Goal: Check status: Check status

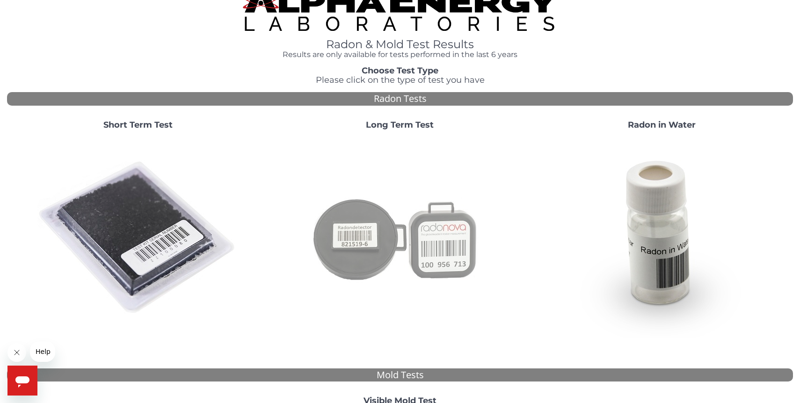
scroll to position [17, 0]
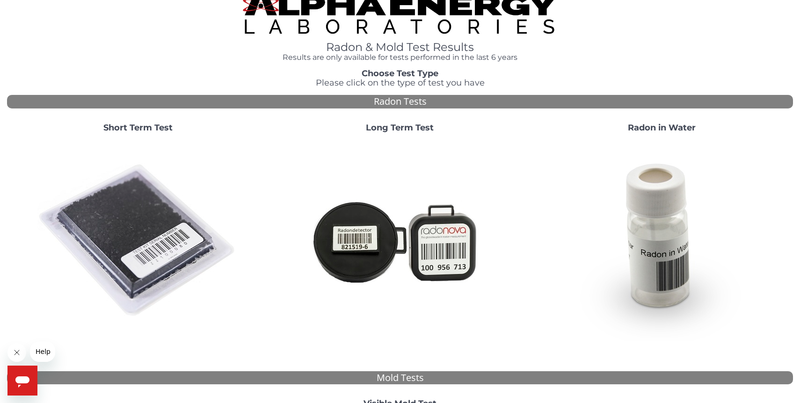
click at [355, 54] on h4 "Results are only available for tests performed in the last 6 years" at bounding box center [400, 57] width 314 height 8
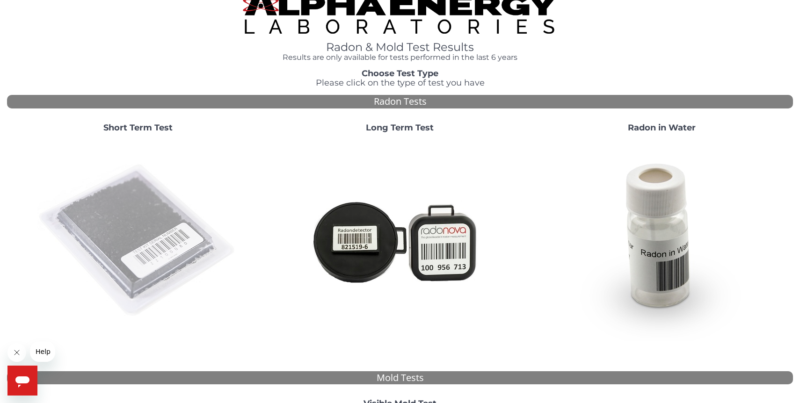
click at [147, 203] on img at bounding box center [137, 240] width 201 height 201
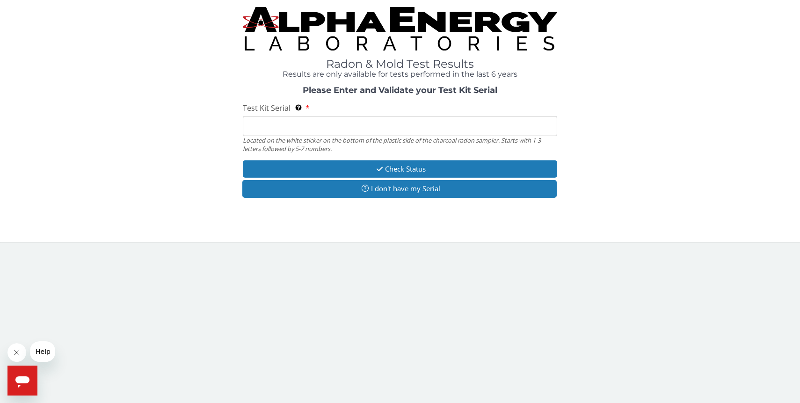
click at [267, 124] on input "Test Kit Serial Located on the white sticker on the bottom of the plastic side …" at bounding box center [400, 126] width 314 height 20
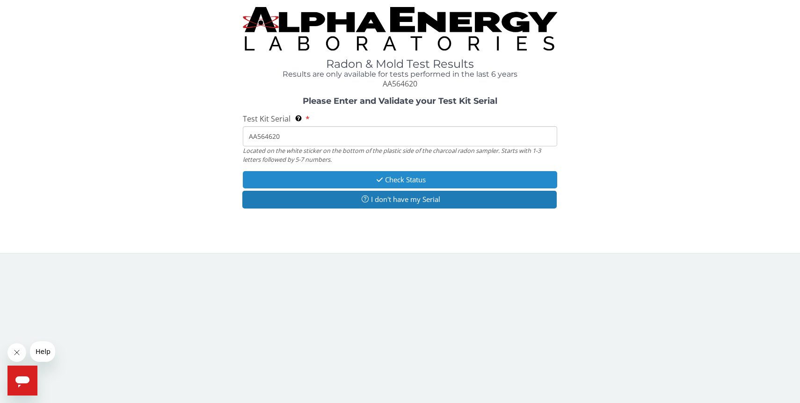
type input "AA564620"
click at [375, 180] on icon "button" at bounding box center [379, 179] width 11 height 7
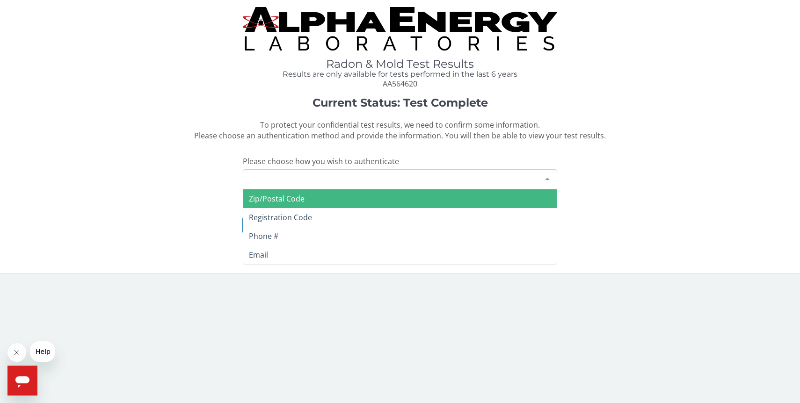
click at [549, 178] on div at bounding box center [547, 179] width 19 height 18
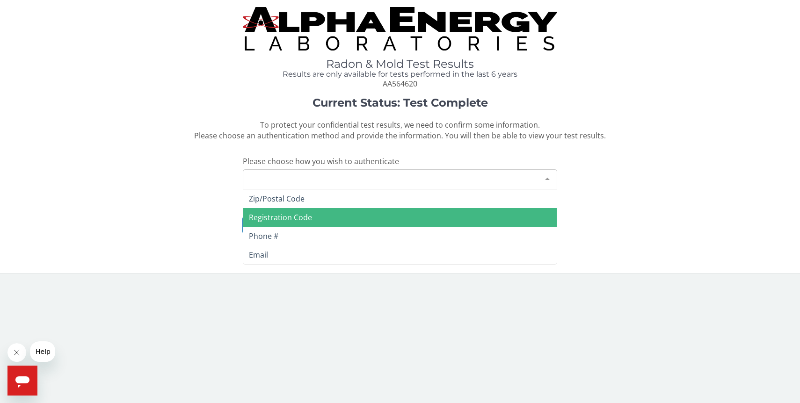
click at [393, 212] on span "Registration Code" at bounding box center [399, 217] width 313 height 19
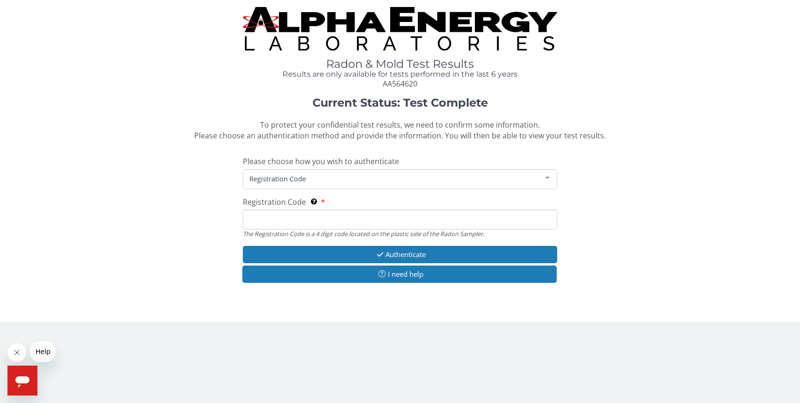
click at [278, 177] on span "Registration Code" at bounding box center [392, 179] width 291 height 10
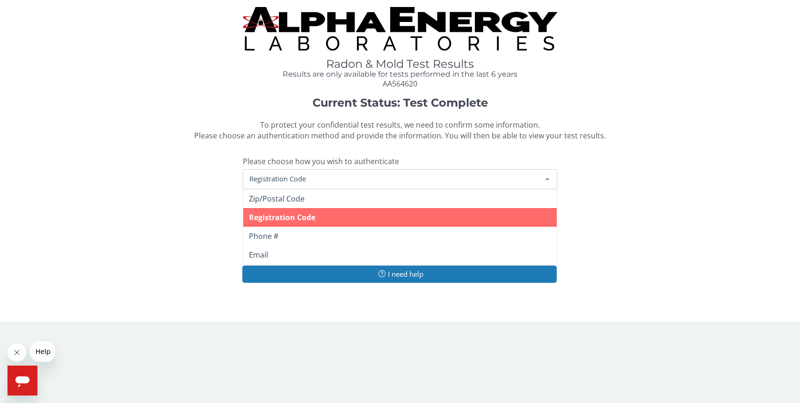
click at [278, 212] on span "Registration Code" at bounding box center [282, 217] width 66 height 10
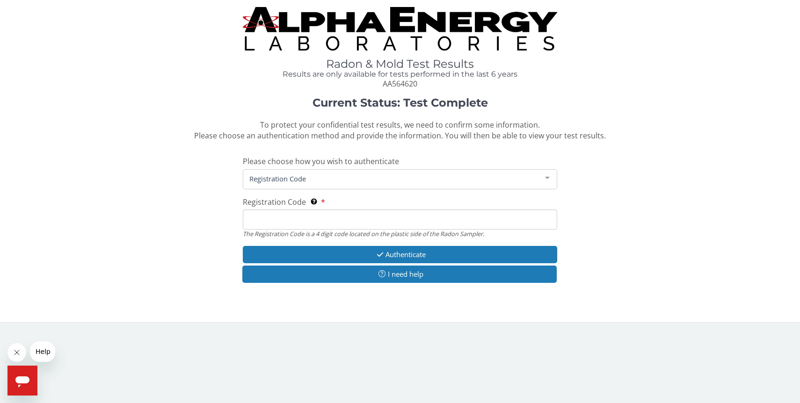
click at [281, 217] on input "Registration Code The Registration Code is a 4 digit code located on the plasti…" at bounding box center [400, 220] width 314 height 20
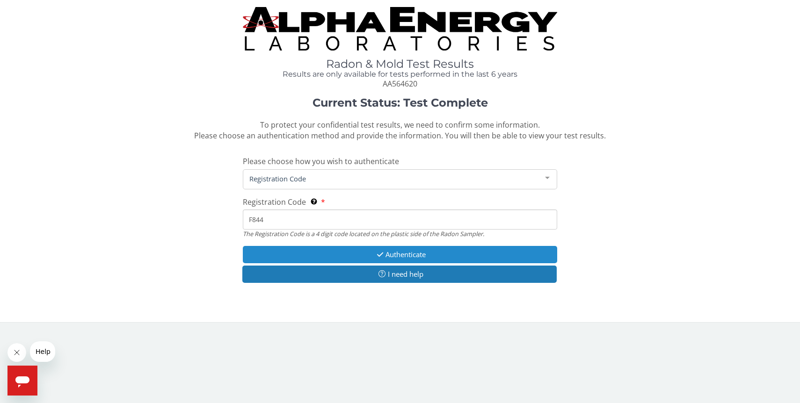
type input "F844"
click at [379, 256] on icon "button" at bounding box center [380, 254] width 11 height 7
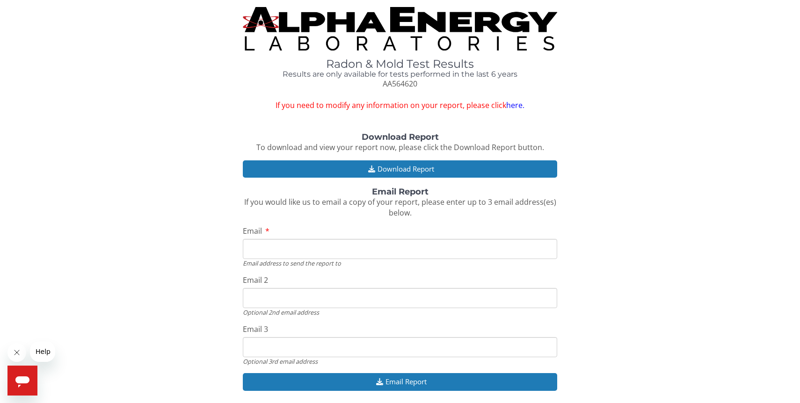
click at [303, 242] on input "Email" at bounding box center [400, 249] width 314 height 20
type input "[EMAIL_ADDRESS][DOMAIN_NAME]"
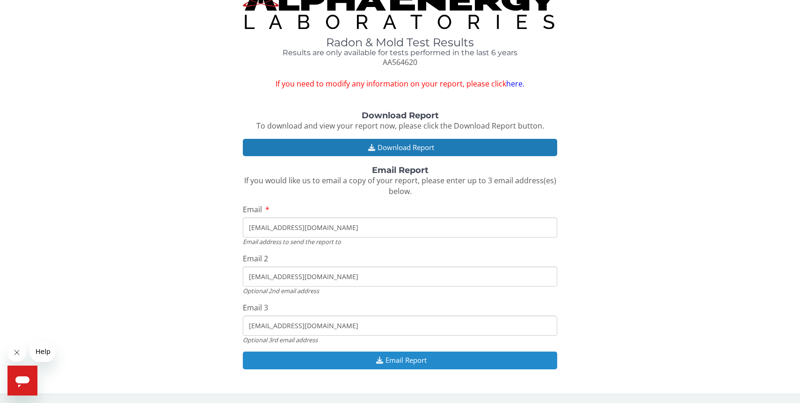
click at [410, 363] on button "Email Report" at bounding box center [400, 360] width 314 height 17
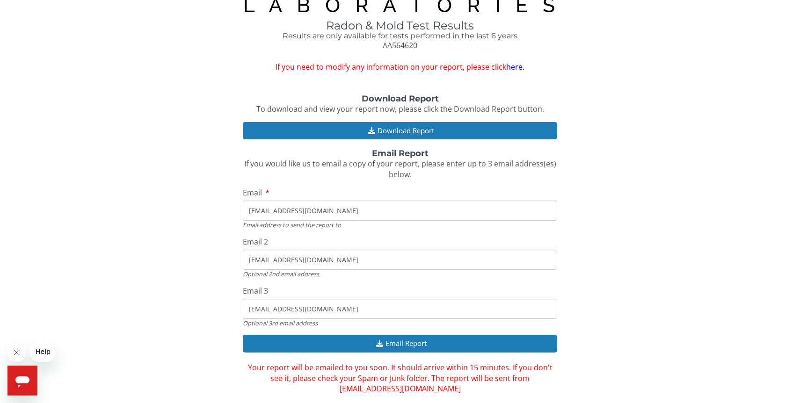
scroll to position [53, 0]
